Goal: Information Seeking & Learning: Learn about a topic

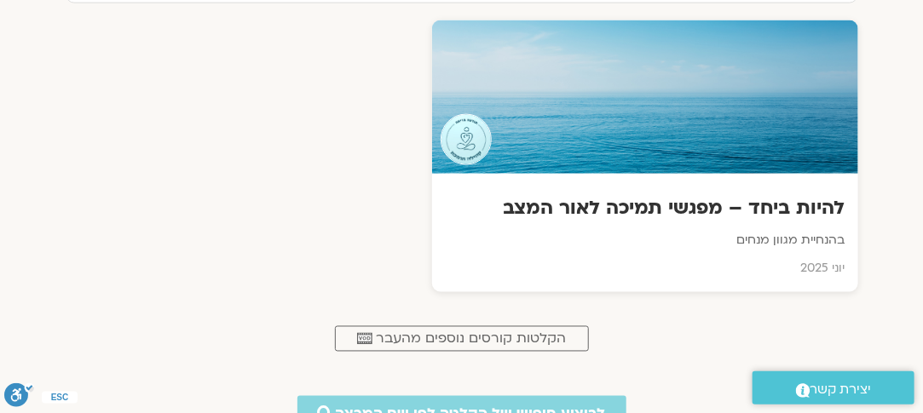
scroll to position [810, 0]
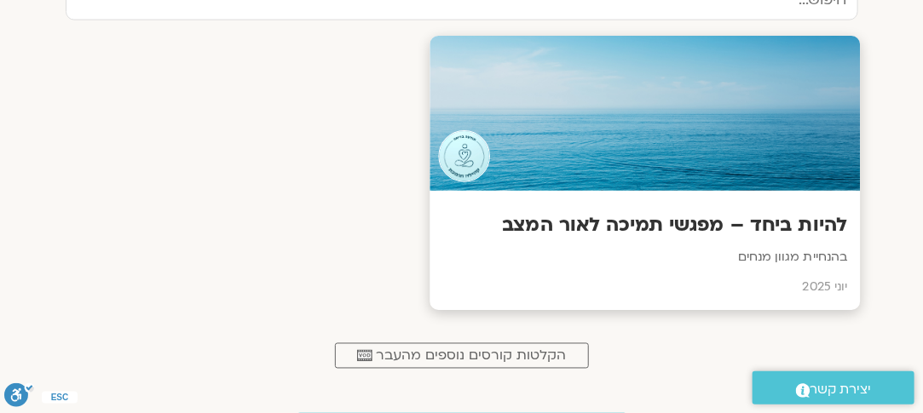
click at [690, 101] on div at bounding box center [644, 114] width 430 height 155
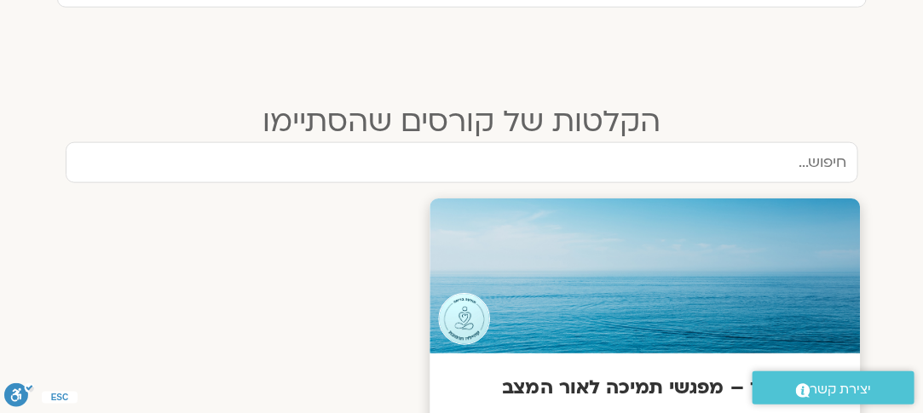
scroll to position [640, 0]
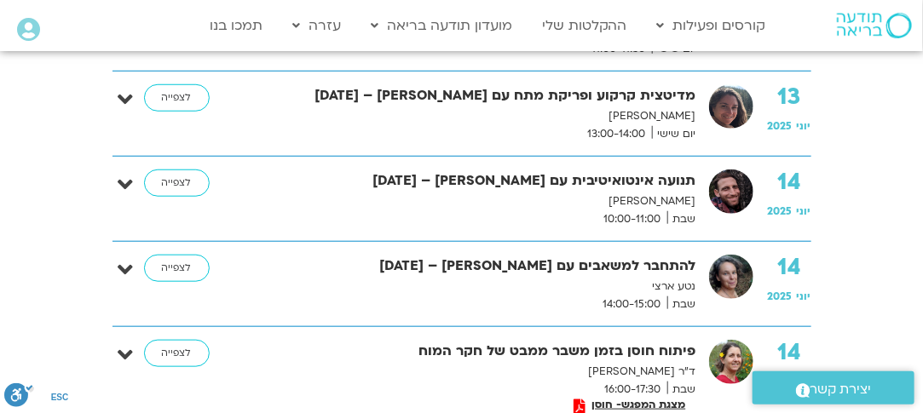
scroll to position [511, 0]
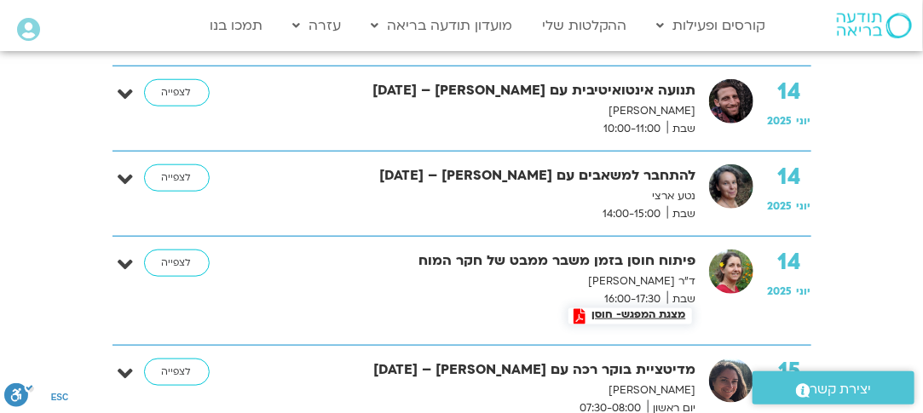
click at [648, 312] on span "מצגת המפגש- חוסן" at bounding box center [639, 314] width 106 height 12
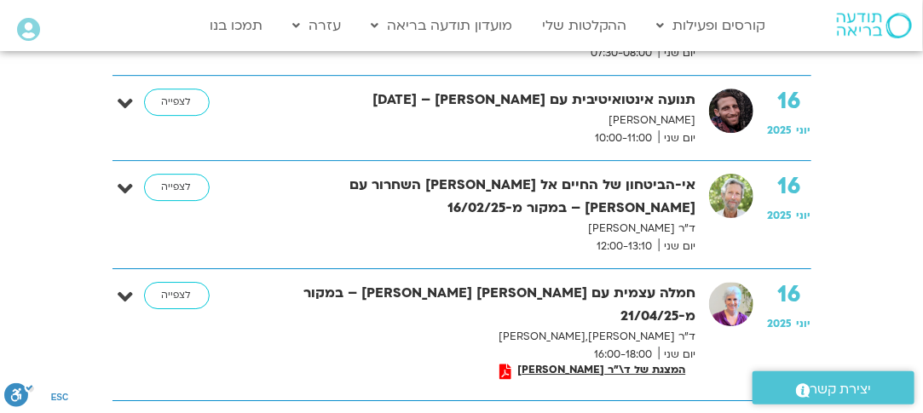
scroll to position [1874, 0]
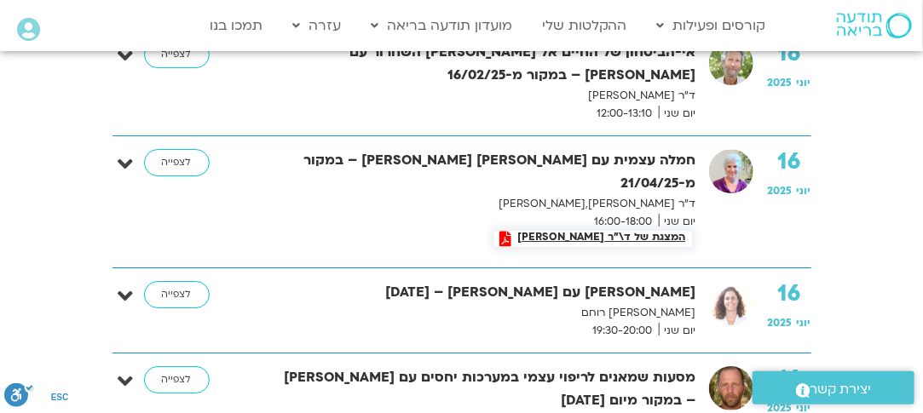
click at [598, 231] on span "המצגת של ד\"ר [PERSON_NAME]" at bounding box center [602, 237] width 180 height 12
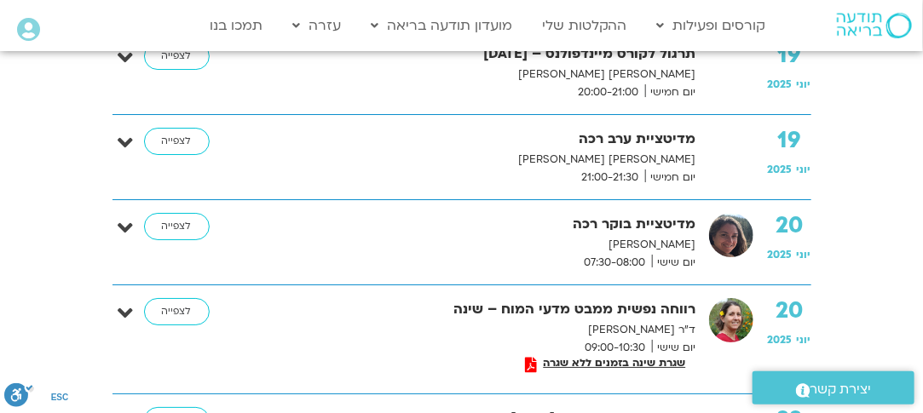
scroll to position [4175, 0]
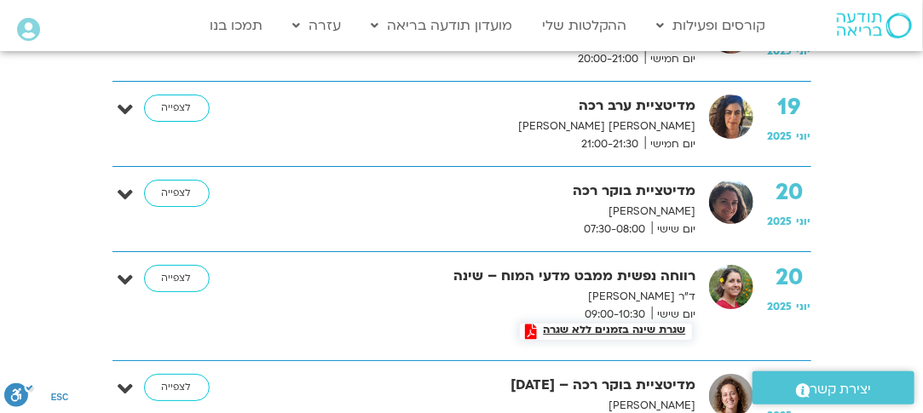
click at [537, 324] on icon at bounding box center [532, 331] width 12 height 15
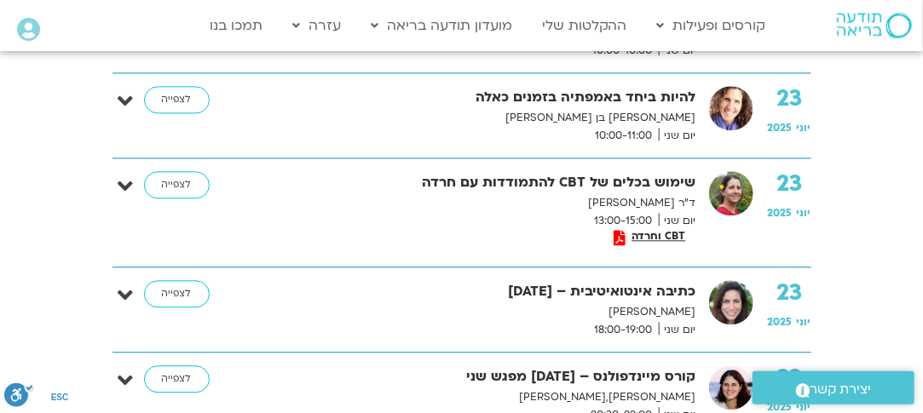
scroll to position [5623, 0]
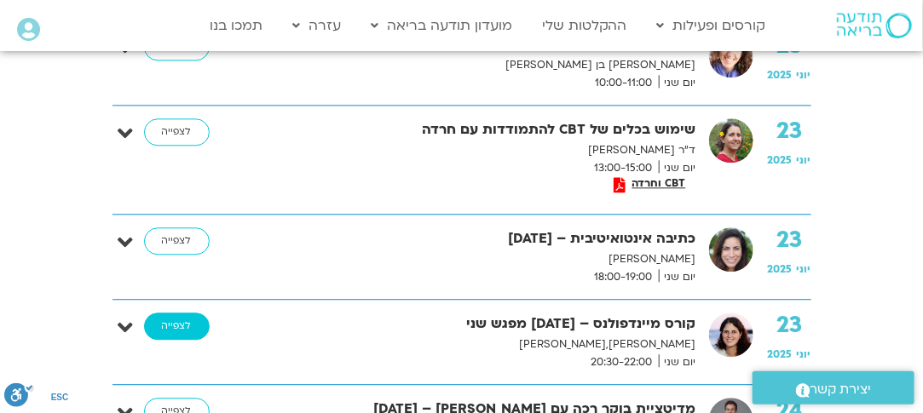
click at [170, 313] on link "לצפייה" at bounding box center [177, 326] width 66 height 27
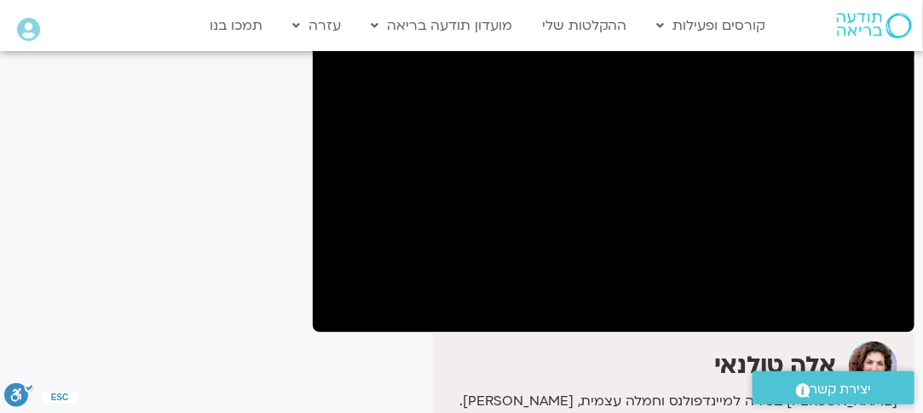
scroll to position [170, 0]
